Goal: Find specific page/section

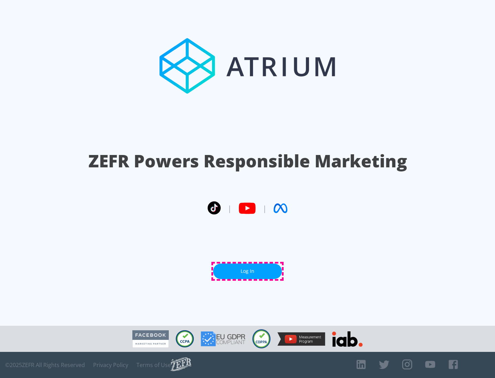
click at [248, 271] on link "Log In" at bounding box center [247, 271] width 69 height 15
